Goal: Transaction & Acquisition: Purchase product/service

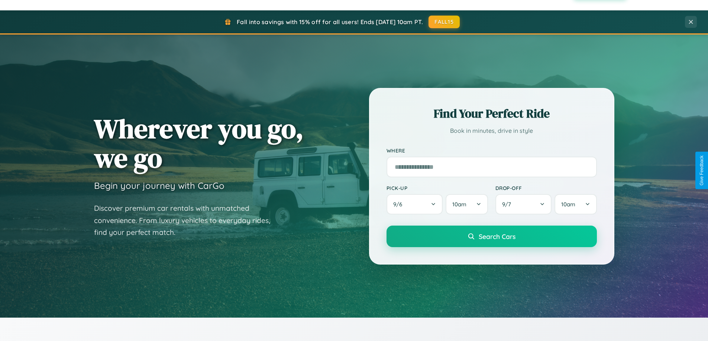
scroll to position [1430, 0]
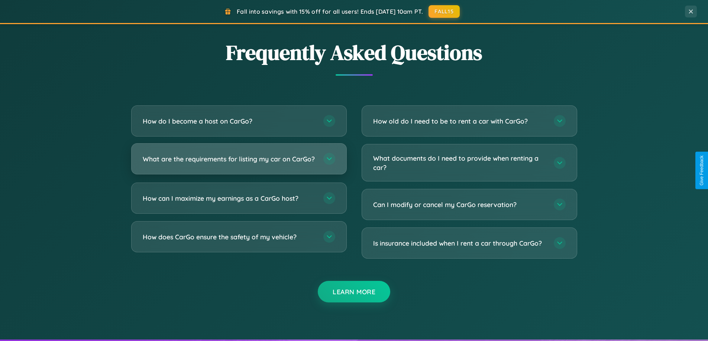
click at [239, 163] on h3 "What are the requirements for listing my car on CarGo?" at bounding box center [229, 159] width 173 height 9
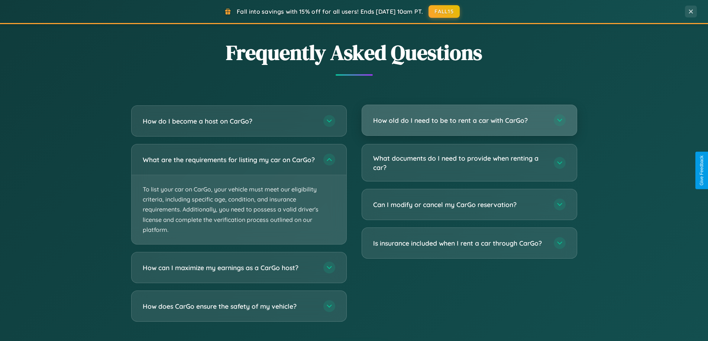
click at [469, 121] on h3 "How old do I need to be to rent a car with CarGo?" at bounding box center [459, 120] width 173 height 9
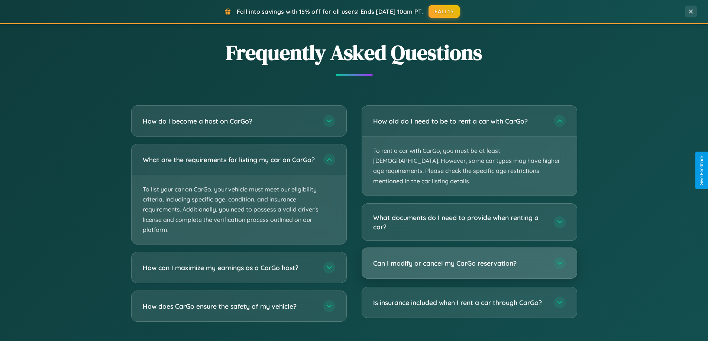
click at [469, 259] on h3 "Can I modify or cancel my CarGo reservation?" at bounding box center [459, 263] width 173 height 9
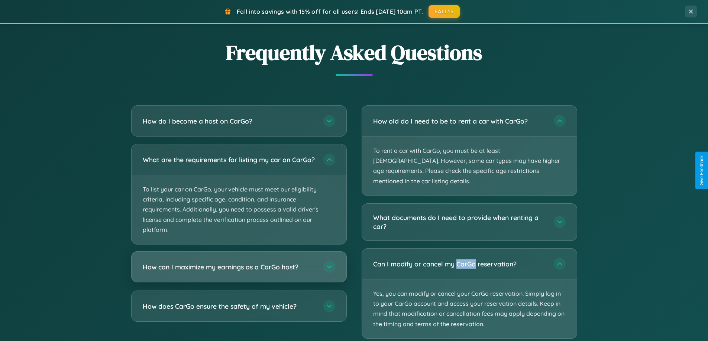
click at [239, 272] on h3 "How can I maximize my earnings as a CarGo host?" at bounding box center [229, 267] width 173 height 9
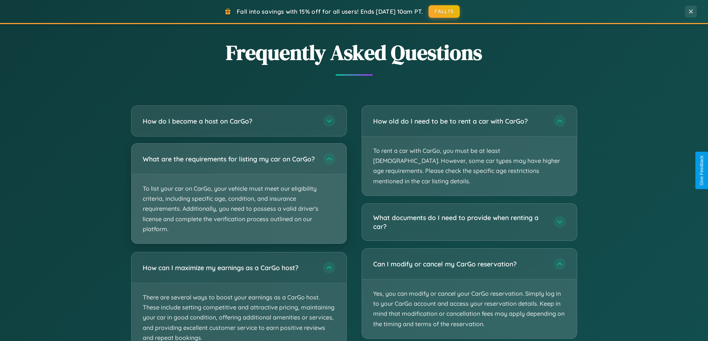
click at [239, 198] on p "To list your car on CarGo, your vehicle must meet our eligibility criteria, inc…" at bounding box center [239, 209] width 215 height 69
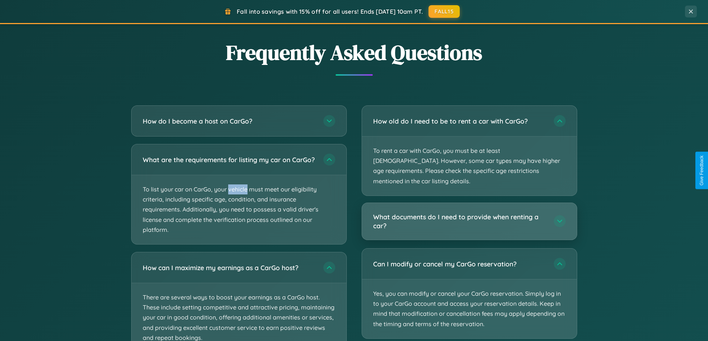
click at [469, 213] on h3 "What documents do I need to provide when renting a car?" at bounding box center [459, 222] width 173 height 18
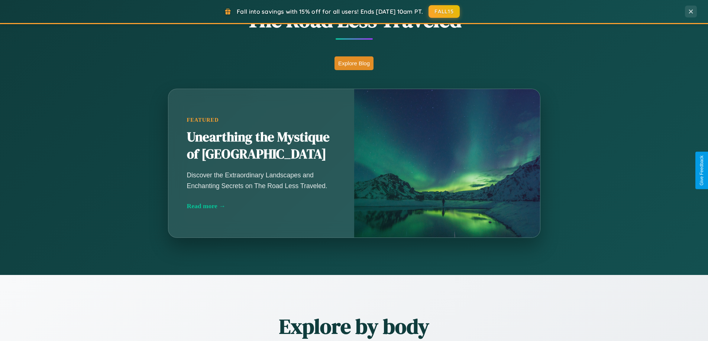
scroll to position [511, 0]
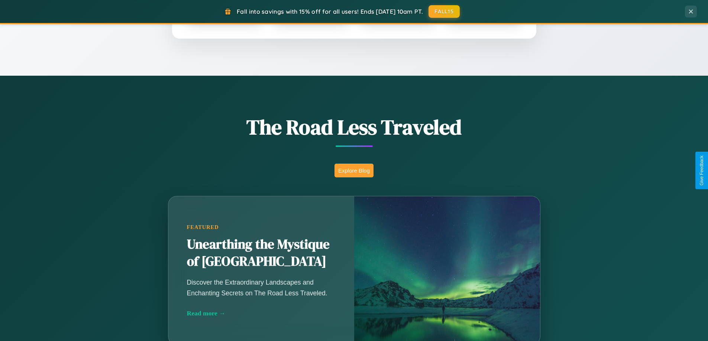
click at [354, 171] on button "Explore Blog" at bounding box center [353, 171] width 39 height 14
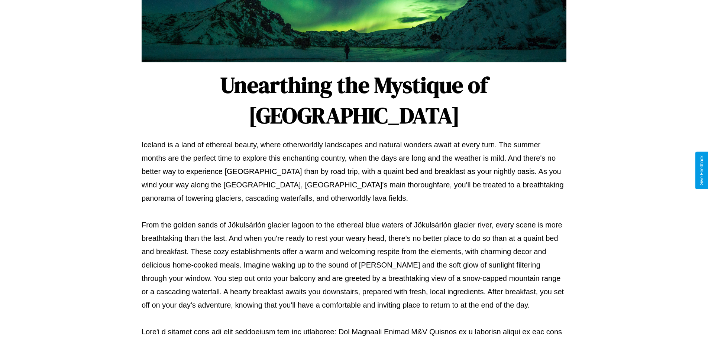
scroll to position [240, 0]
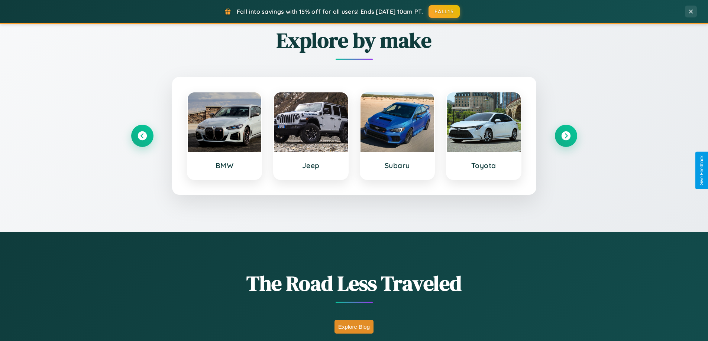
scroll to position [320, 0]
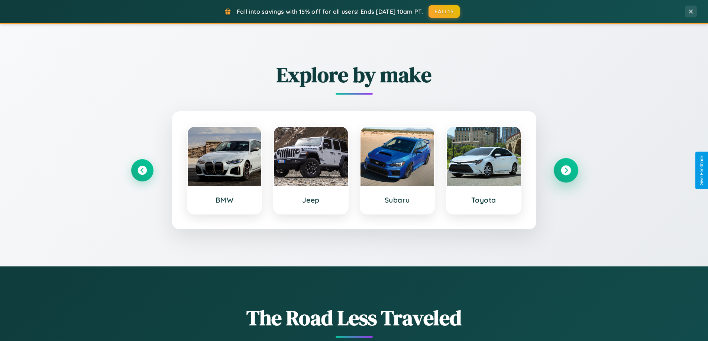
click at [566, 171] on icon at bounding box center [566, 171] width 10 height 10
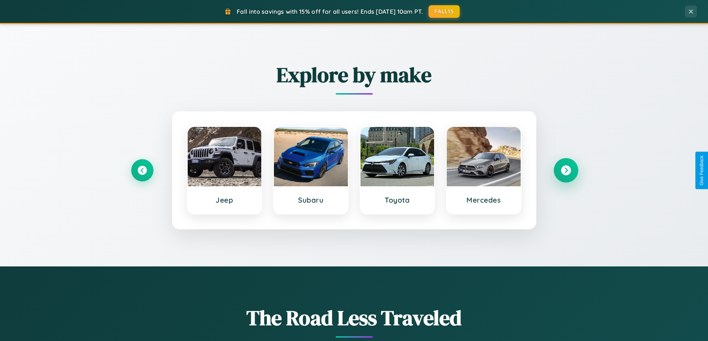
click at [566, 171] on icon at bounding box center [566, 171] width 10 height 10
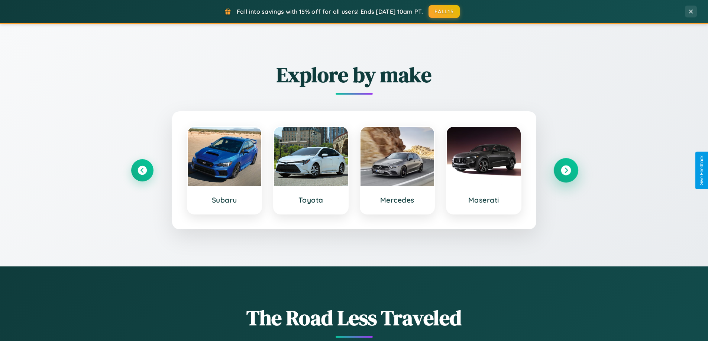
click at [566, 171] on icon at bounding box center [566, 171] width 10 height 10
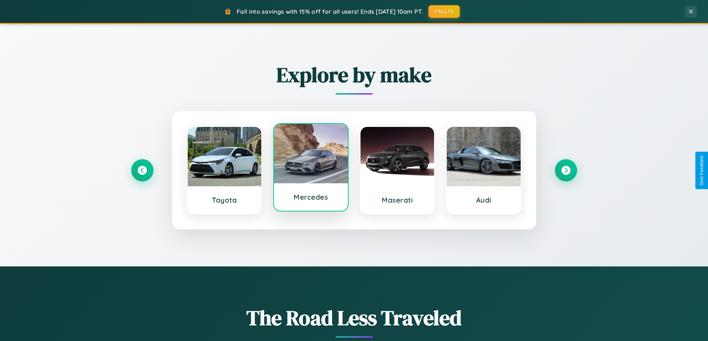
click at [311, 170] on div at bounding box center [311, 153] width 74 height 59
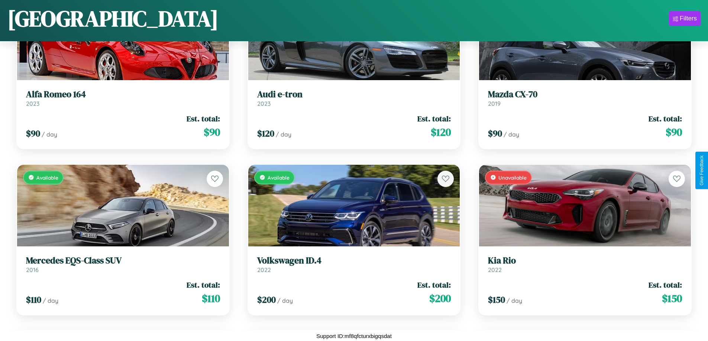
scroll to position [4098, 0]
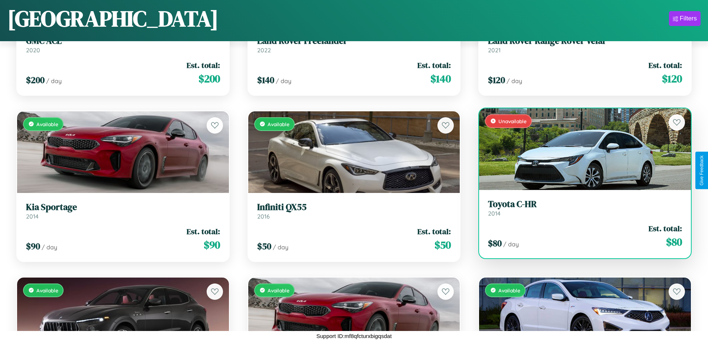
click at [580, 211] on link "Toyota C-HR 2014" at bounding box center [585, 208] width 194 height 18
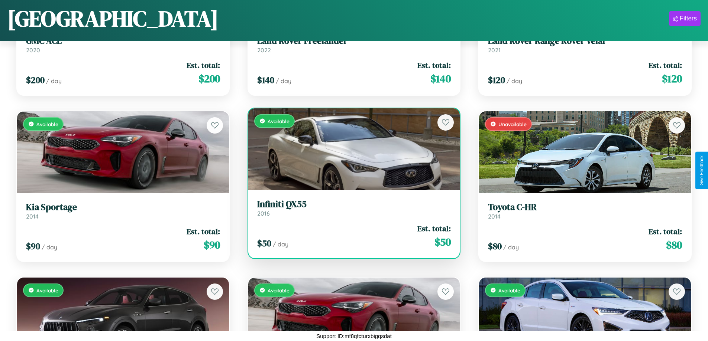
scroll to position [4431, 0]
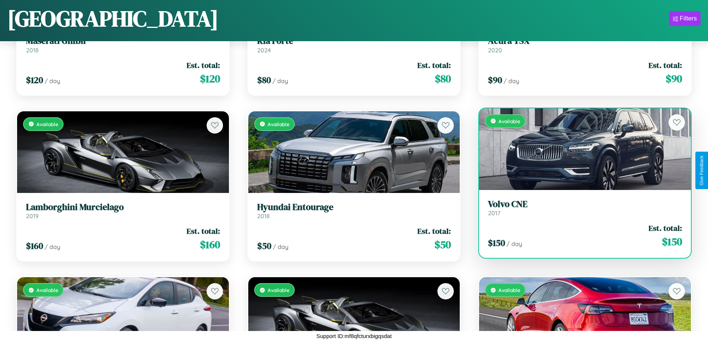
click at [580, 236] on div "$ 150 / day Est. total: $ 150" at bounding box center [585, 236] width 194 height 26
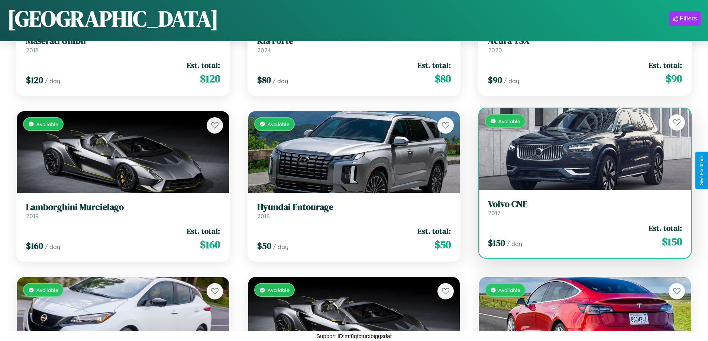
click at [580, 236] on div "$ 150 / day Est. total: $ 150" at bounding box center [585, 236] width 194 height 26
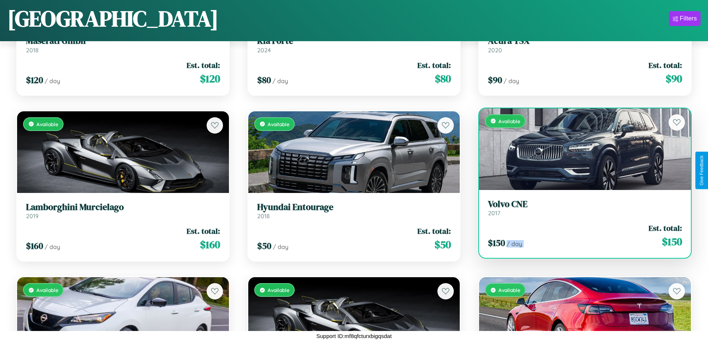
click at [580, 236] on div "$ 150 / day Est. total: $ 150" at bounding box center [585, 236] width 194 height 26
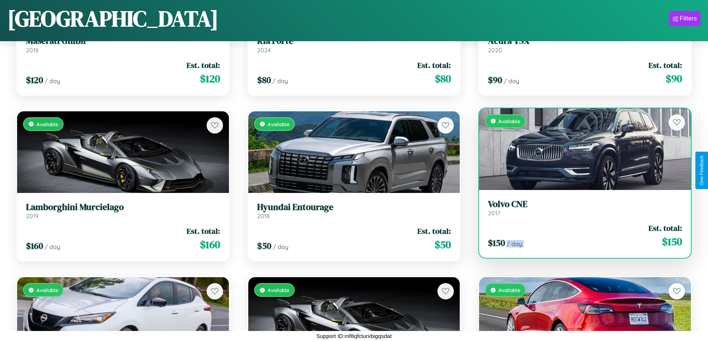
click at [580, 236] on div "$ 150 / day Est. total: $ 150" at bounding box center [585, 236] width 194 height 26
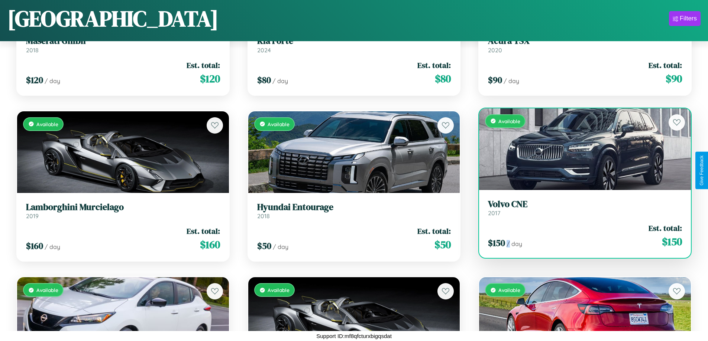
click at [580, 236] on div "$ 150 / day Est. total: $ 150" at bounding box center [585, 236] width 194 height 26
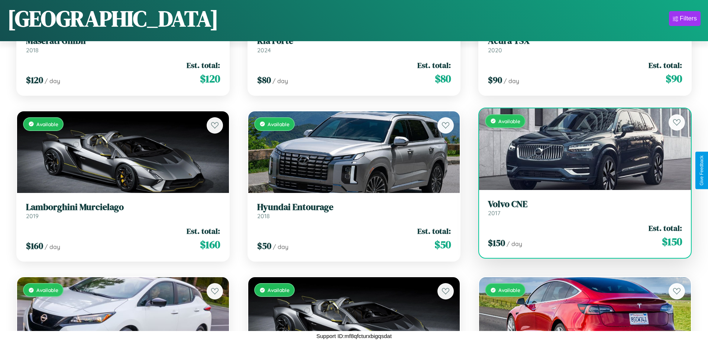
click at [580, 208] on h3 "Volvo CNE" at bounding box center [585, 204] width 194 height 11
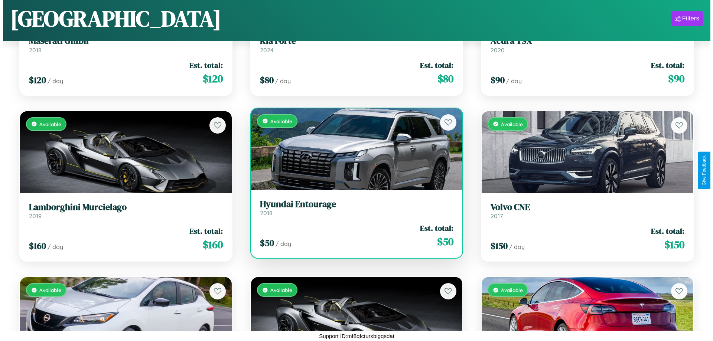
scroll to position [0, 0]
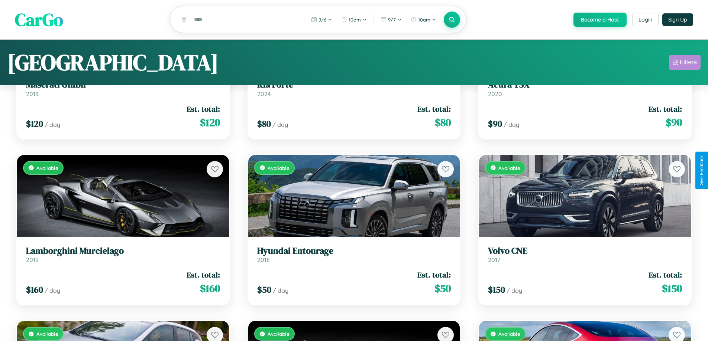
click at [684, 64] on div "Filters" at bounding box center [688, 62] width 17 height 7
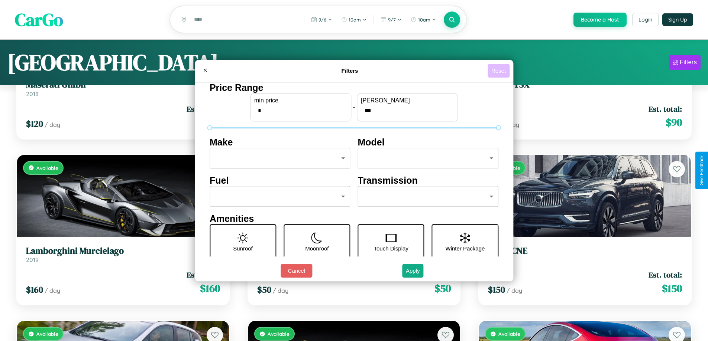
click at [499, 71] on button "Reset" at bounding box center [499, 71] width 22 height 14
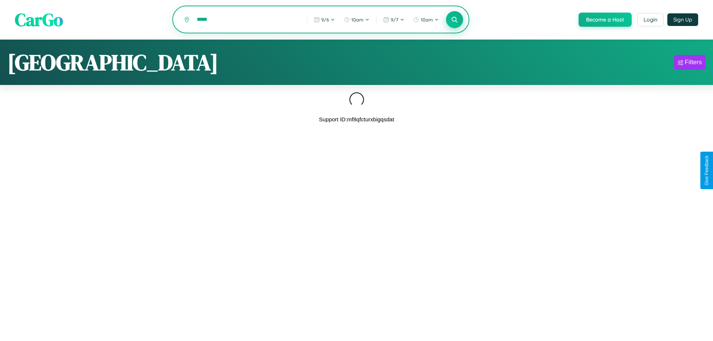
type input "*****"
click at [454, 20] on icon at bounding box center [454, 19] width 7 height 7
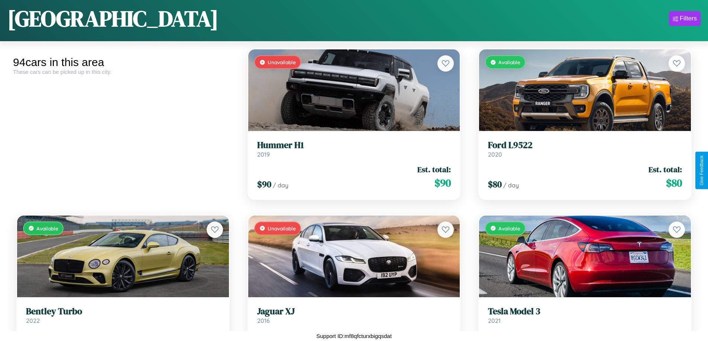
scroll to position [2101, 0]
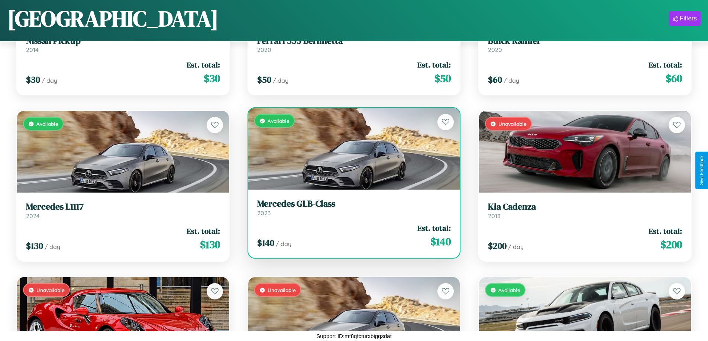
click at [351, 209] on h3 "Mercedes GLB-Class" at bounding box center [354, 204] width 194 height 11
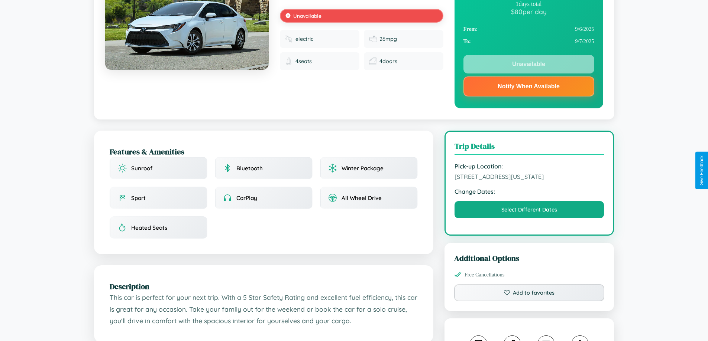
scroll to position [223, 0]
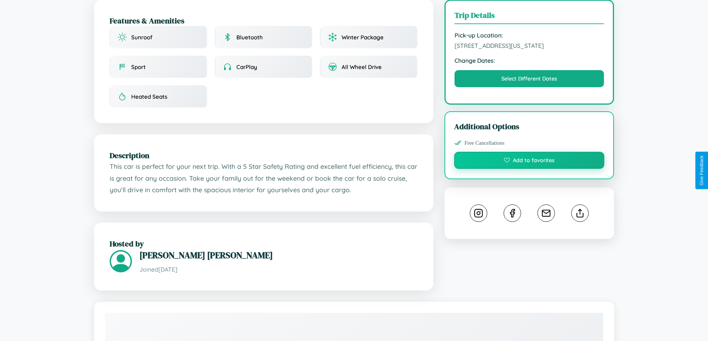
click at [529, 169] on button "Add to favorites" at bounding box center [529, 160] width 150 height 17
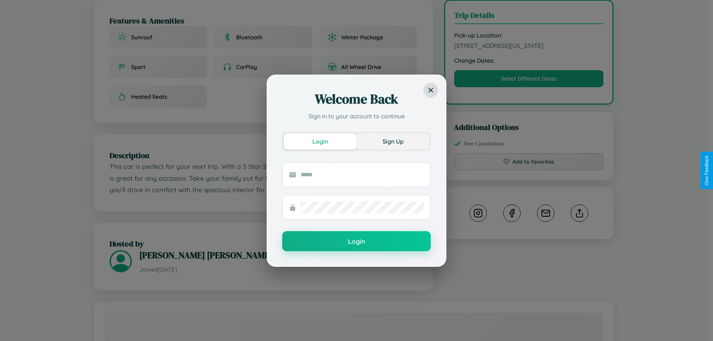
click at [393, 141] on button "Sign Up" at bounding box center [393, 141] width 73 height 16
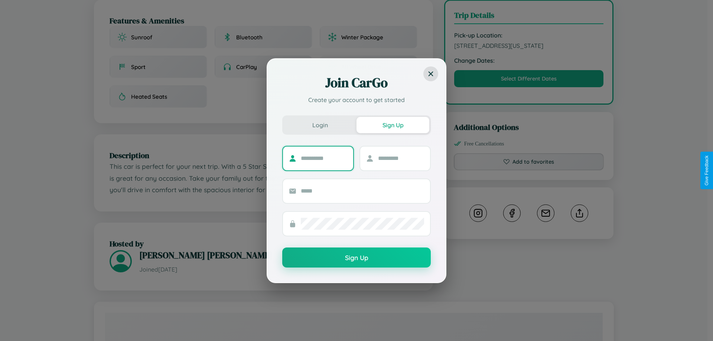
click at [324, 158] on input "text" at bounding box center [324, 159] width 46 height 12
type input "******"
click at [401, 158] on input "text" at bounding box center [401, 159] width 46 height 12
type input "*****"
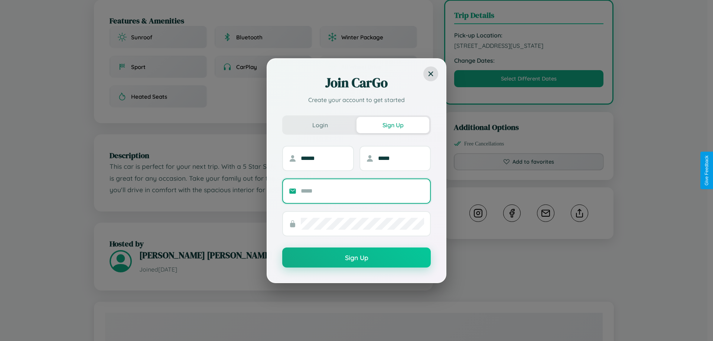
click at [363, 191] on input "text" at bounding box center [362, 191] width 123 height 12
type input "**********"
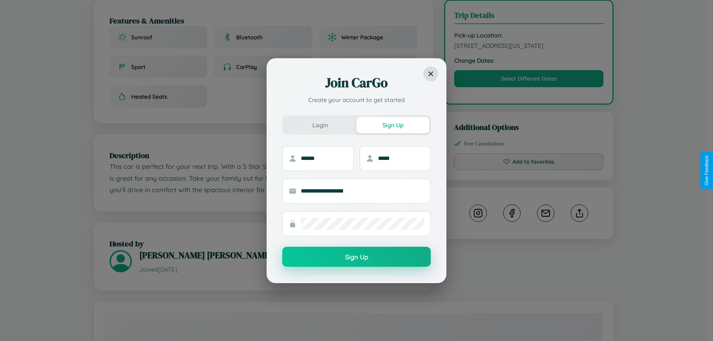
click at [357, 258] on button "Sign Up" at bounding box center [356, 257] width 149 height 20
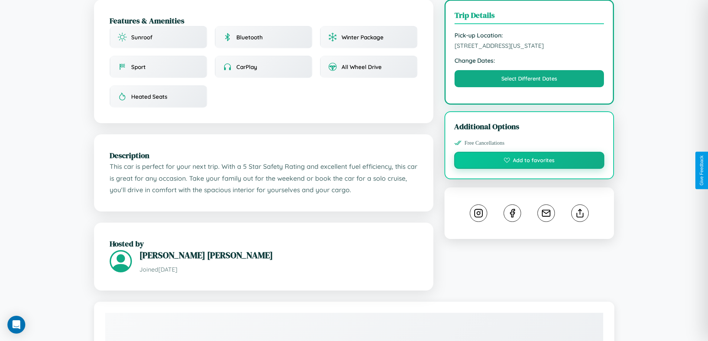
click at [529, 169] on button "Add to favorites" at bounding box center [529, 160] width 150 height 17
